Goal: Transaction & Acquisition: Purchase product/service

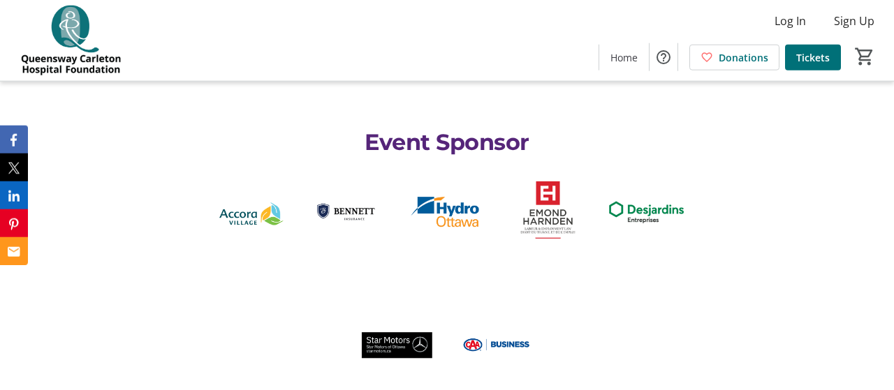
scroll to position [1380, 0]
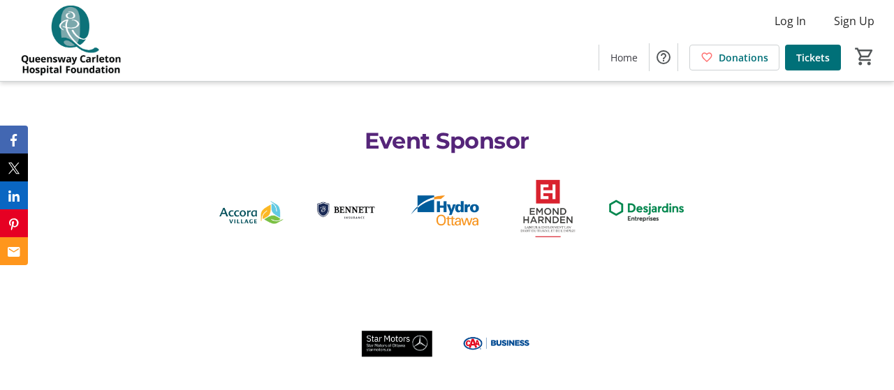
click at [404, 302] on img at bounding box center [397, 343] width 82 height 82
drag, startPoint x: 406, startPoint y: 263, endPoint x: 428, endPoint y: 240, distance: 32.1
click at [407, 302] on img at bounding box center [397, 343] width 82 height 82
click at [471, 169] on img at bounding box center [447, 210] width 82 height 82
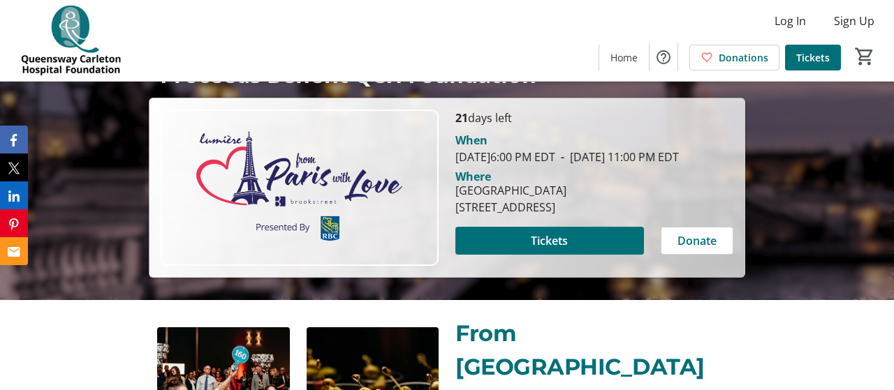
scroll to position [145, 0]
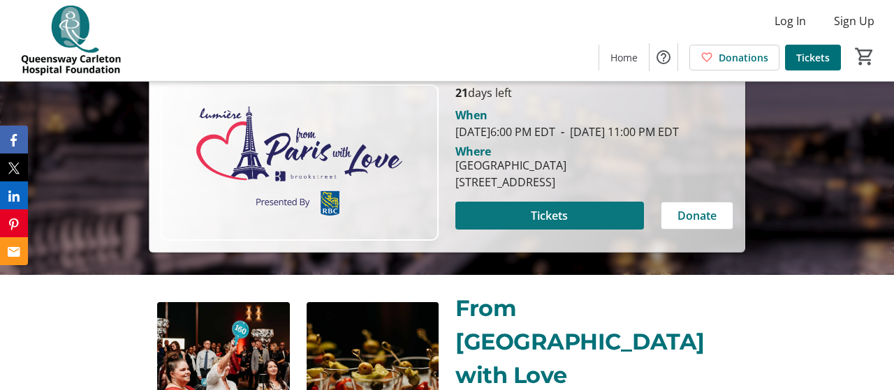
click at [537, 224] on span "Tickets" at bounding box center [549, 215] width 37 height 17
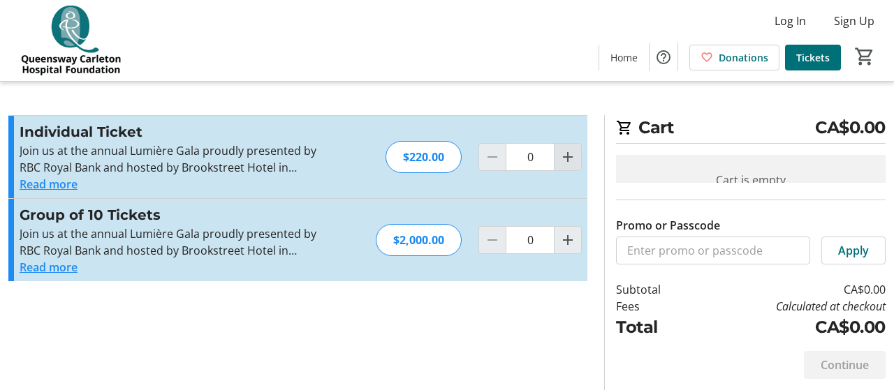
click at [563, 156] on mat-icon "Increment by one" at bounding box center [567, 157] width 17 height 17
type input "1"
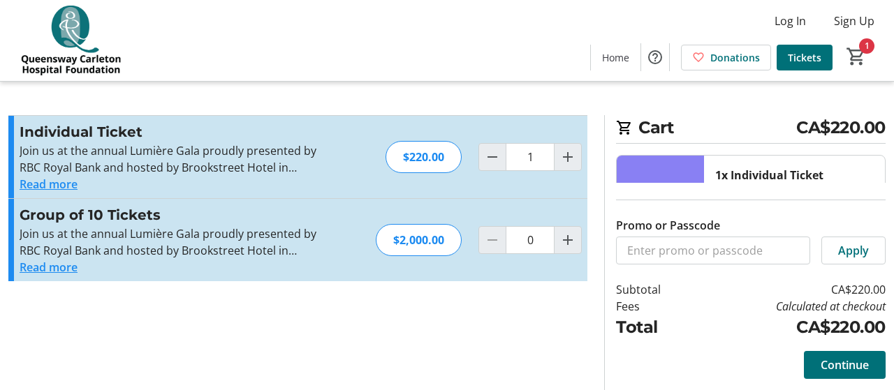
click at [865, 218] on div "1x Individual Ticket $220.00 1 Remove" at bounding box center [794, 216] width 181 height 120
click at [880, 199] on div "1x Individual Ticket $220.00 1 Remove" at bounding box center [794, 216] width 181 height 120
